Goal: Task Accomplishment & Management: Use online tool/utility

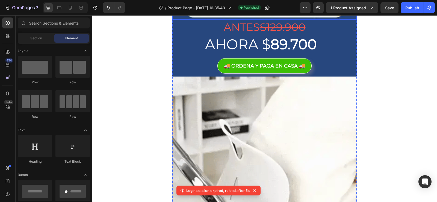
scroll to position [328, 0]
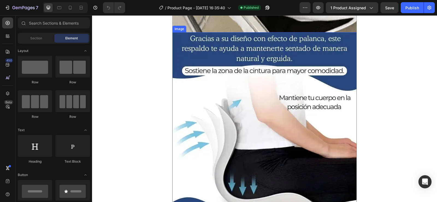
scroll to position [519, 0]
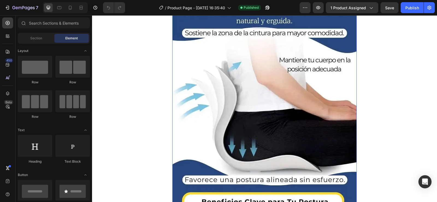
click at [283, 91] on img at bounding box center [265, 118] width 185 height 246
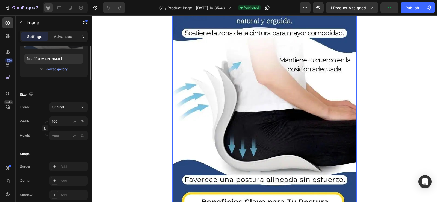
scroll to position [9, 0]
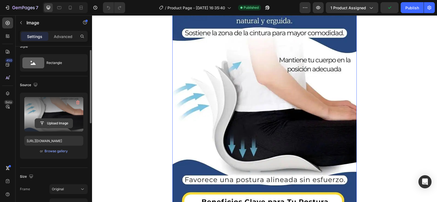
click at [61, 123] on input "file" at bounding box center [54, 123] width 38 height 9
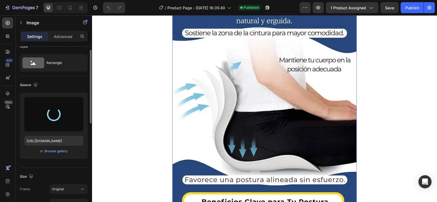
type input "[URL][DOMAIN_NAME]"
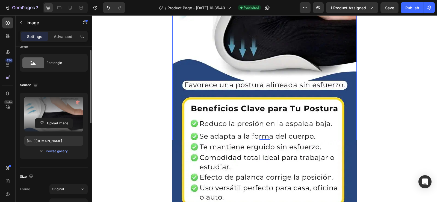
scroll to position [656, 0]
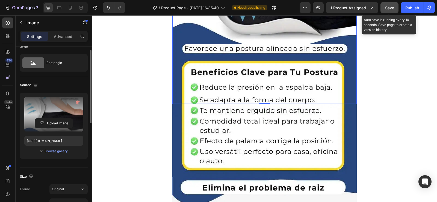
click at [388, 9] on span "Save" at bounding box center [389, 7] width 9 height 5
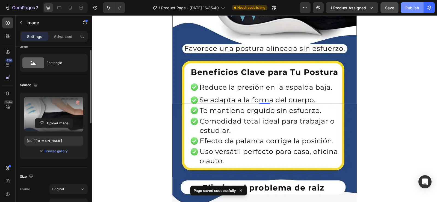
click at [412, 9] on div "Publish" at bounding box center [413, 8] width 14 height 6
